Goal: Information Seeking & Learning: Learn about a topic

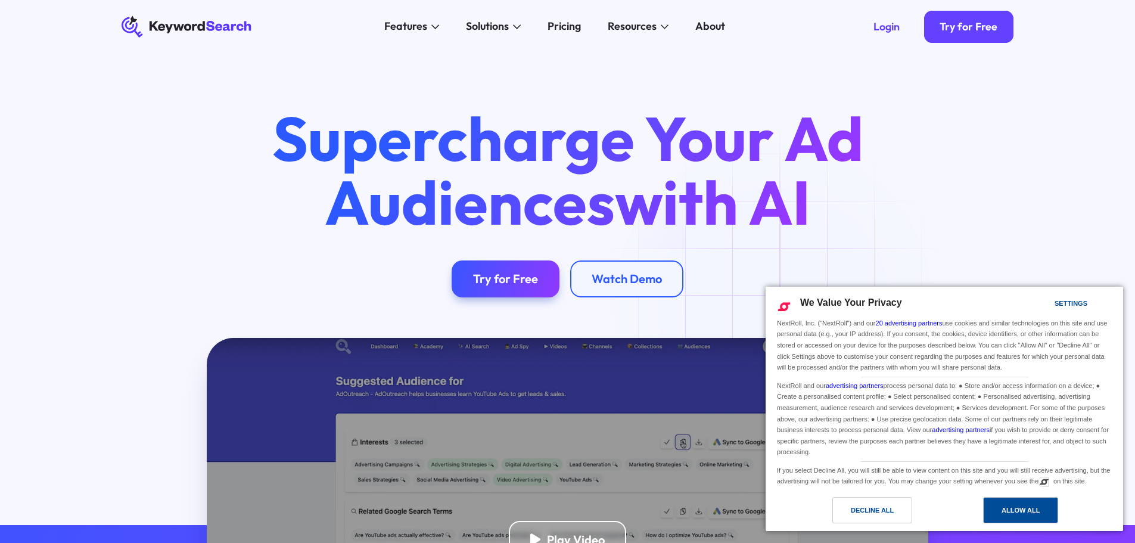
click at [999, 511] on div "Allow All" at bounding box center [1020, 510] width 75 height 26
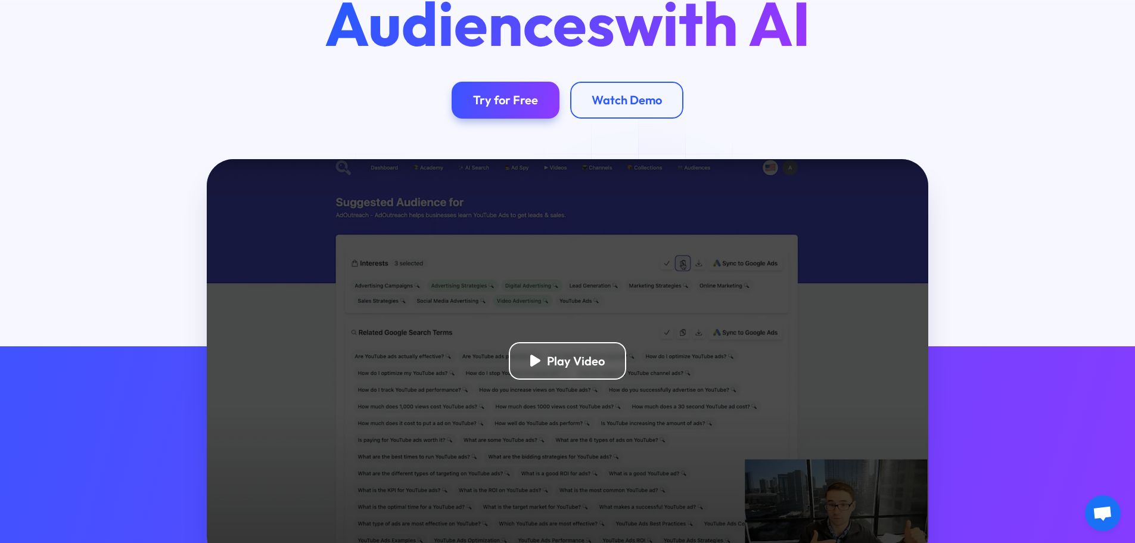
scroll to position [298, 0]
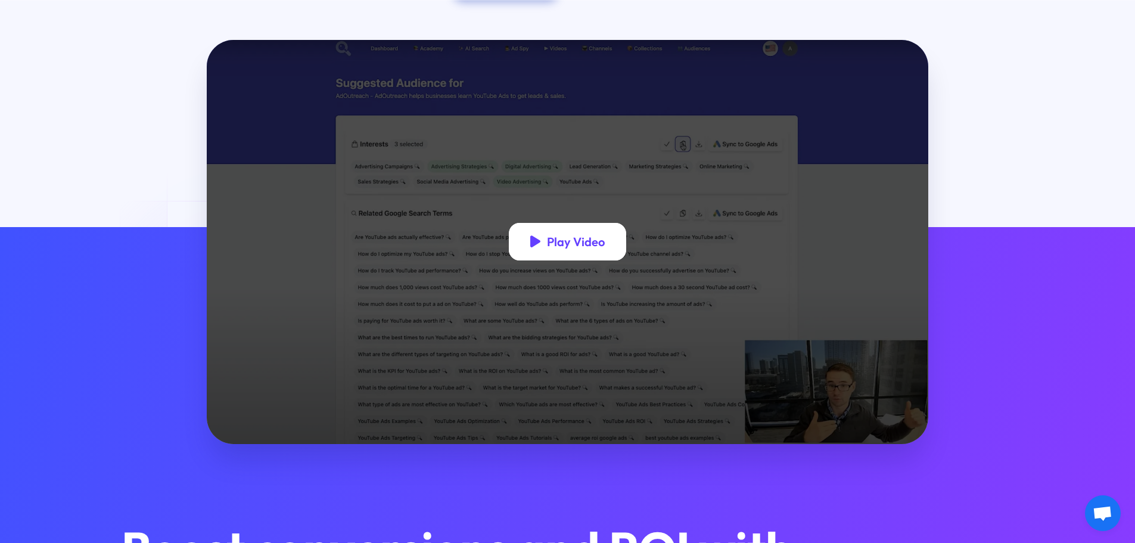
click at [590, 247] on div "Play Video" at bounding box center [576, 241] width 58 height 15
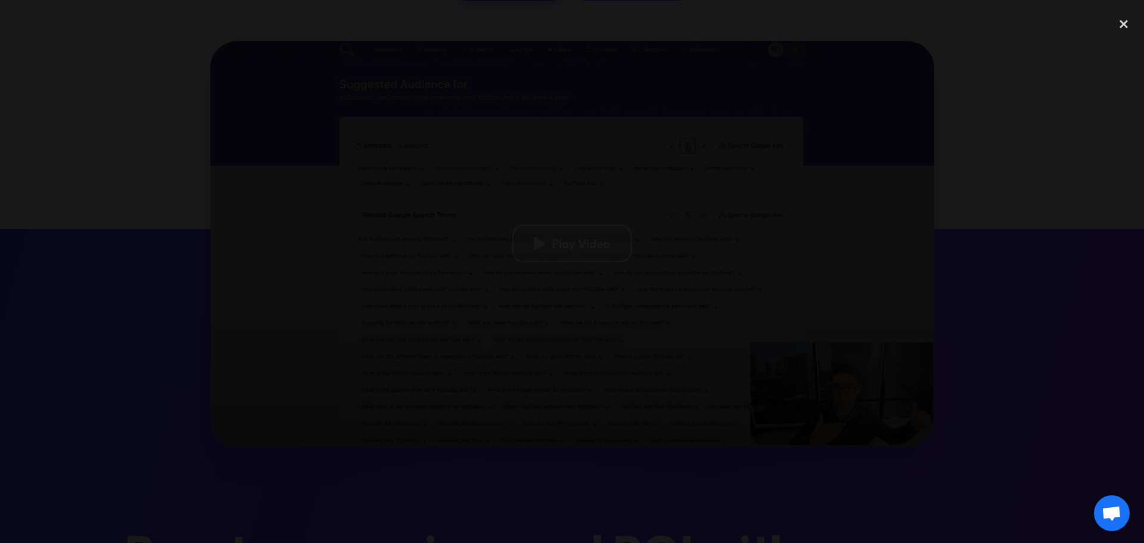
drag, startPoint x: 945, startPoint y: 148, endPoint x: 984, endPoint y: 127, distance: 44.3
click at [949, 147] on div at bounding box center [572, 271] width 1144 height 521
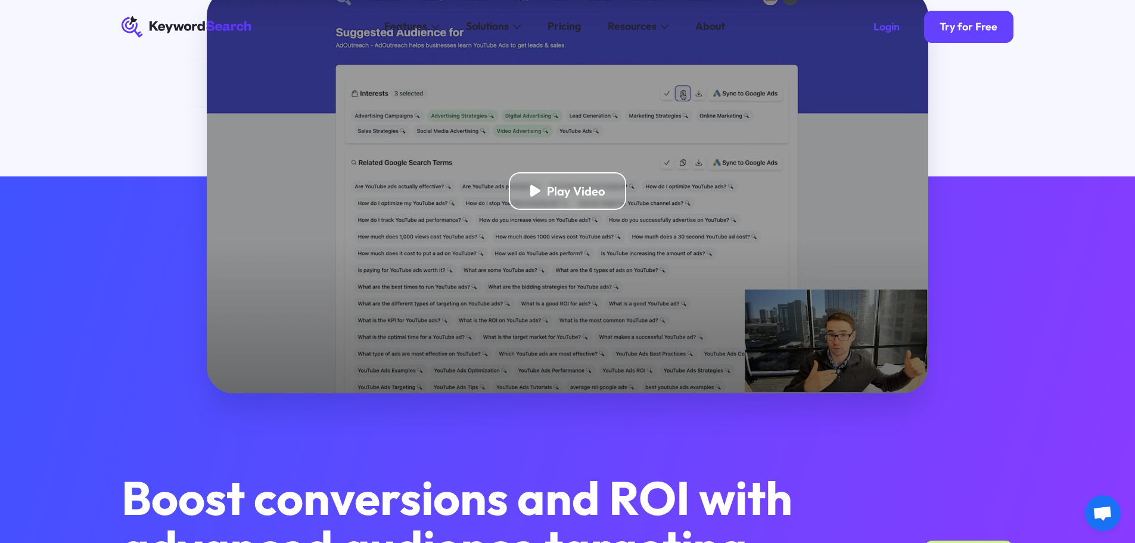
scroll to position [0, 0]
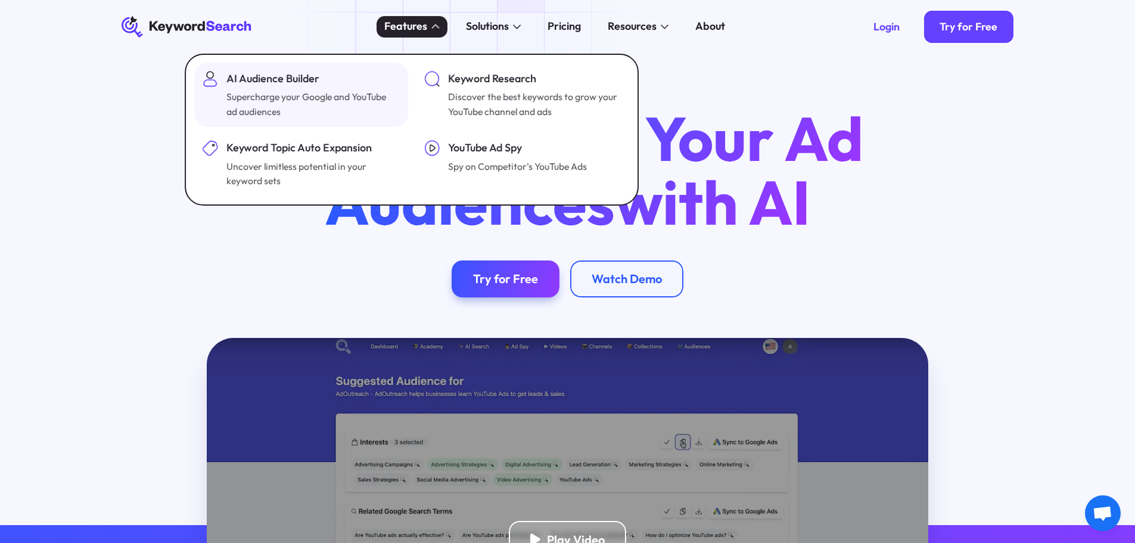
click at [291, 79] on div "AI Audience Builder" at bounding box center [311, 79] width 171 height 16
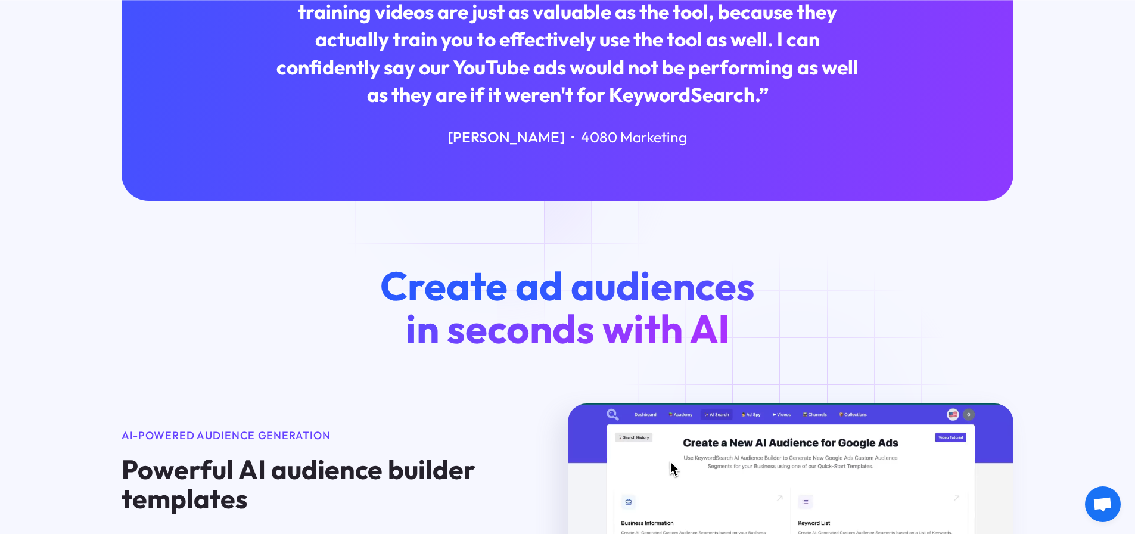
scroll to position [953, 0]
